Goal: Task Accomplishment & Management: Use online tool/utility

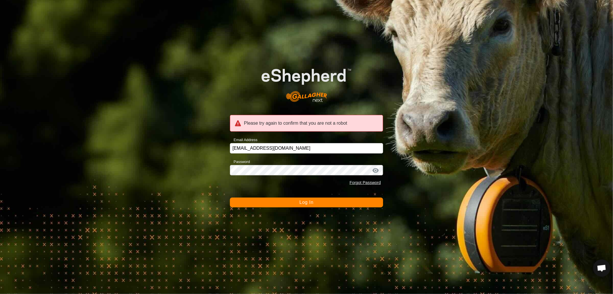
click at [304, 204] on span "Log In" at bounding box center [307, 202] width 14 height 5
click at [379, 168] on div at bounding box center [375, 170] width 9 height 6
click at [376, 170] on div at bounding box center [375, 170] width 9 height 6
click at [374, 170] on div at bounding box center [375, 170] width 9 height 6
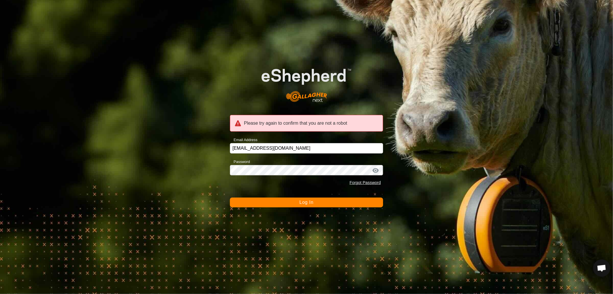
click at [374, 170] on div at bounding box center [375, 170] width 9 height 6
click at [300, 202] on span "Log In" at bounding box center [307, 202] width 14 height 5
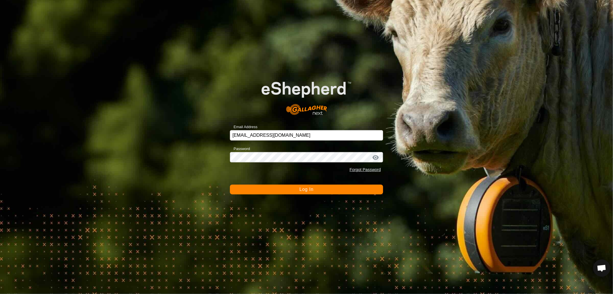
click at [300, 187] on span "Log In" at bounding box center [307, 189] width 14 height 5
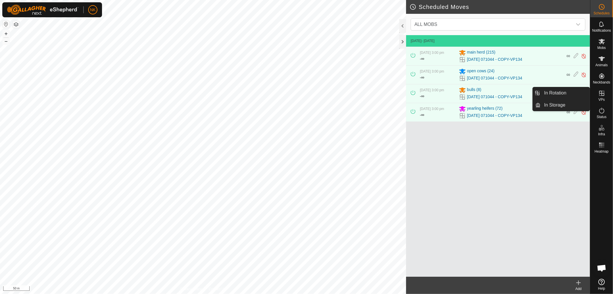
click at [599, 98] on span "VPs" at bounding box center [602, 99] width 6 height 3
click at [557, 94] on link "In Rotation" at bounding box center [565, 92] width 49 height 11
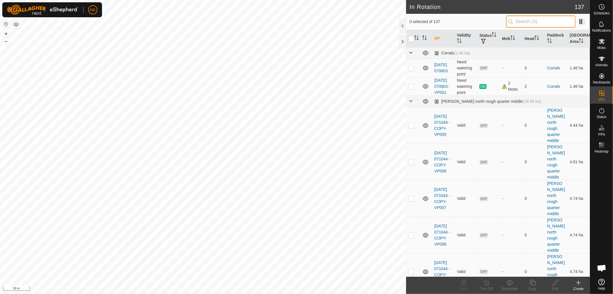
click at [533, 21] on input "text" at bounding box center [541, 22] width 70 height 12
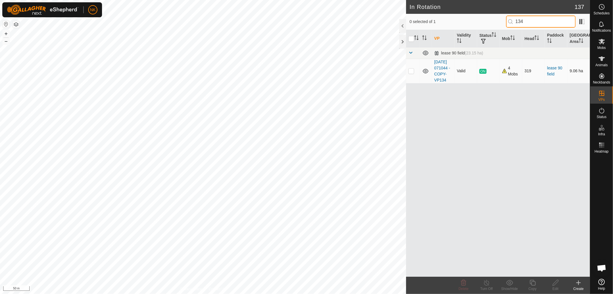
type input "134"
click at [411, 73] on p-checkbox at bounding box center [412, 70] width 6 height 5
checkbox input "true"
click at [534, 282] on icon at bounding box center [532, 282] width 7 height 7
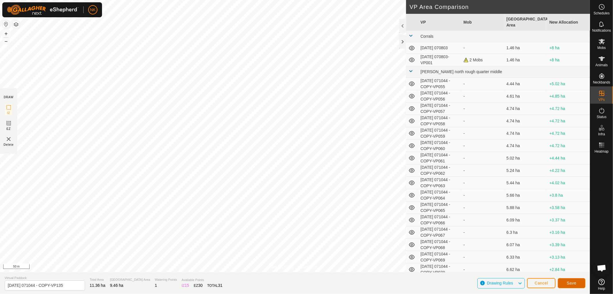
click at [572, 283] on span "Save" at bounding box center [572, 282] width 10 height 5
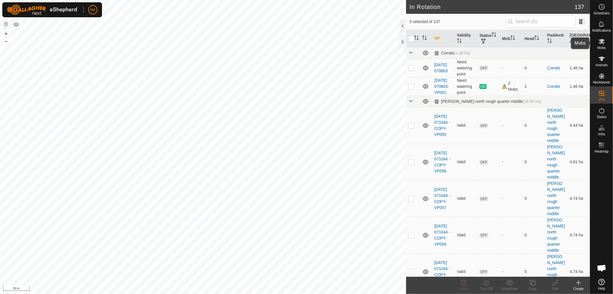
click at [605, 45] on es-mob-svg-icon at bounding box center [602, 41] width 10 height 9
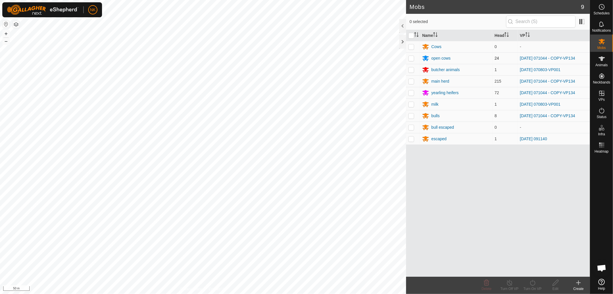
click at [413, 57] on p-checkbox at bounding box center [412, 58] width 6 height 5
checkbox input "true"
click at [413, 79] on p-checkbox at bounding box center [412, 81] width 6 height 5
checkbox input "true"
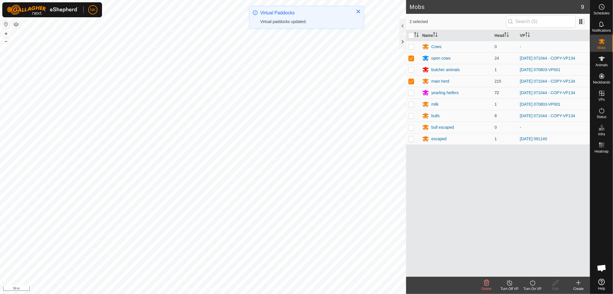
click at [413, 92] on p-checkbox at bounding box center [412, 92] width 6 height 5
checkbox input "true"
click at [413, 113] on p-checkbox at bounding box center [412, 115] width 6 height 5
checkbox input "true"
click at [536, 283] on icon at bounding box center [532, 282] width 7 height 7
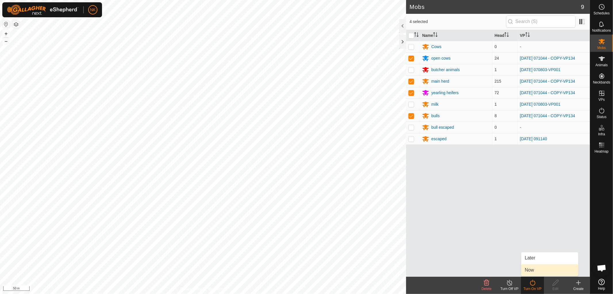
click at [535, 270] on link "Now" at bounding box center [549, 269] width 57 height 11
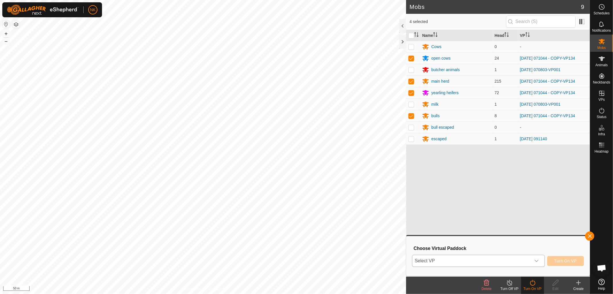
click at [488, 262] on span "Select VP" at bounding box center [472, 260] width 118 height 11
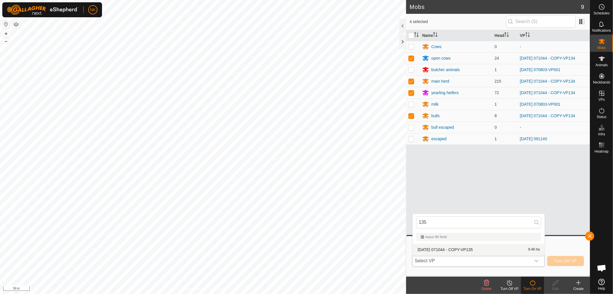
type input "135"
click at [459, 250] on li "[DATE] 071044 - COPY-VP135 9.46 ha" at bounding box center [479, 248] width 132 height 11
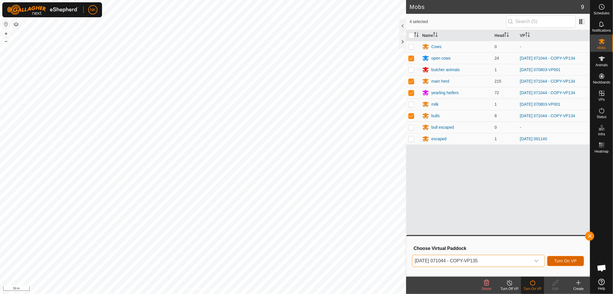
click at [563, 259] on span "Turn On VP" at bounding box center [566, 260] width 22 height 5
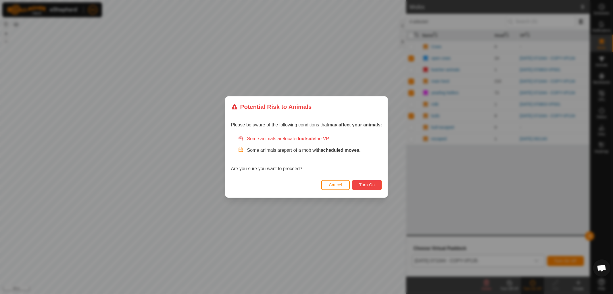
click at [367, 182] on button "Turn On" at bounding box center [367, 185] width 30 height 10
